Goal: Find specific page/section: Find specific page/section

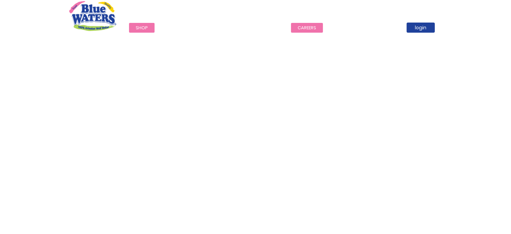
click at [291, 26] on link "careers" at bounding box center [307, 28] width 32 height 10
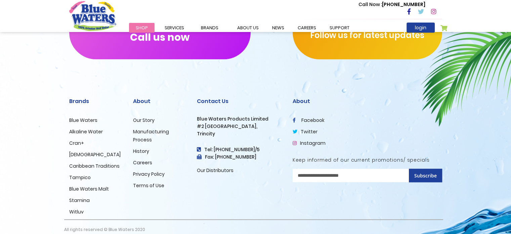
scroll to position [697, 0]
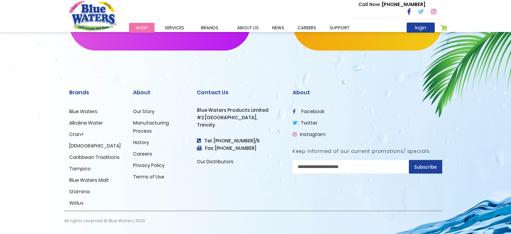
click at [139, 154] on link "Careers" at bounding box center [142, 153] width 19 height 7
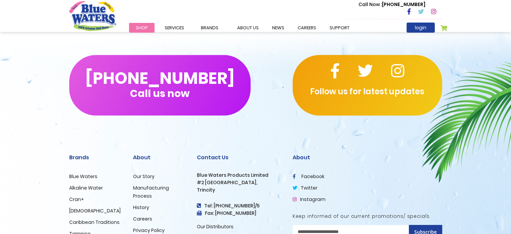
scroll to position [630, 0]
